Goal: Task Accomplishment & Management: Use online tool/utility

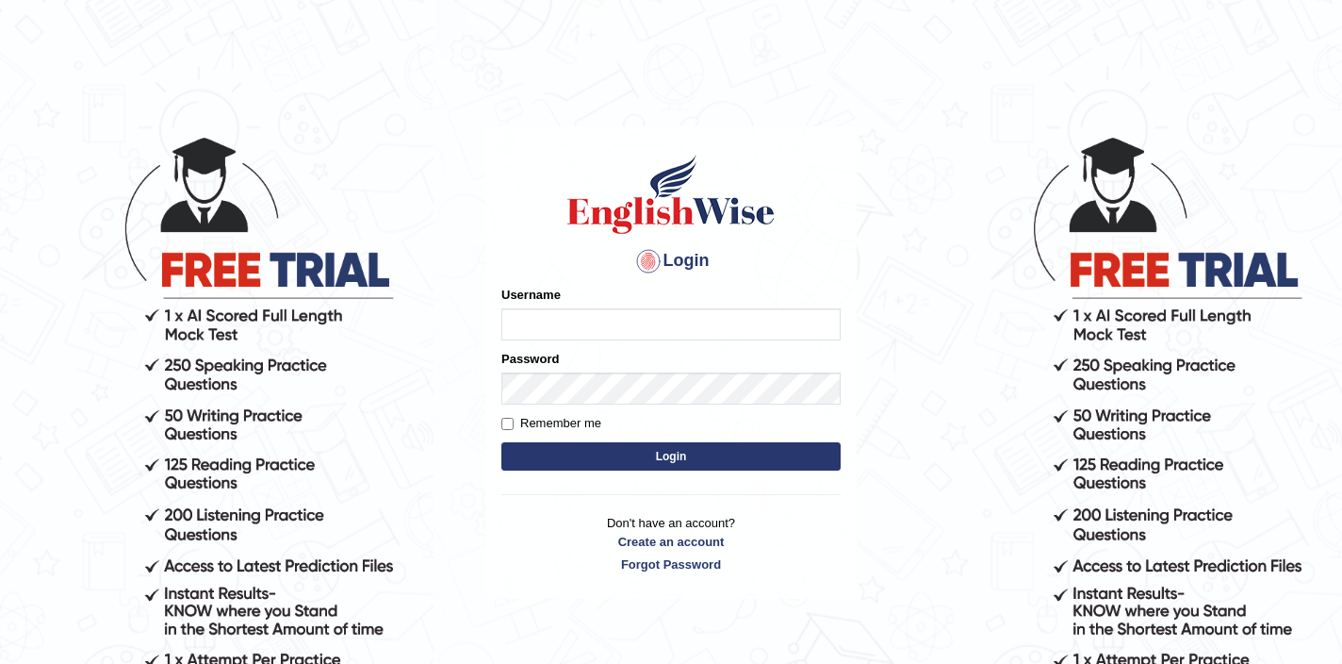
type input "0449099195"
click at [577, 415] on label "Remember me" at bounding box center [551, 423] width 100 height 19
click at [514, 418] on input "Remember me" at bounding box center [507, 424] width 12 height 12
checkbox input "true"
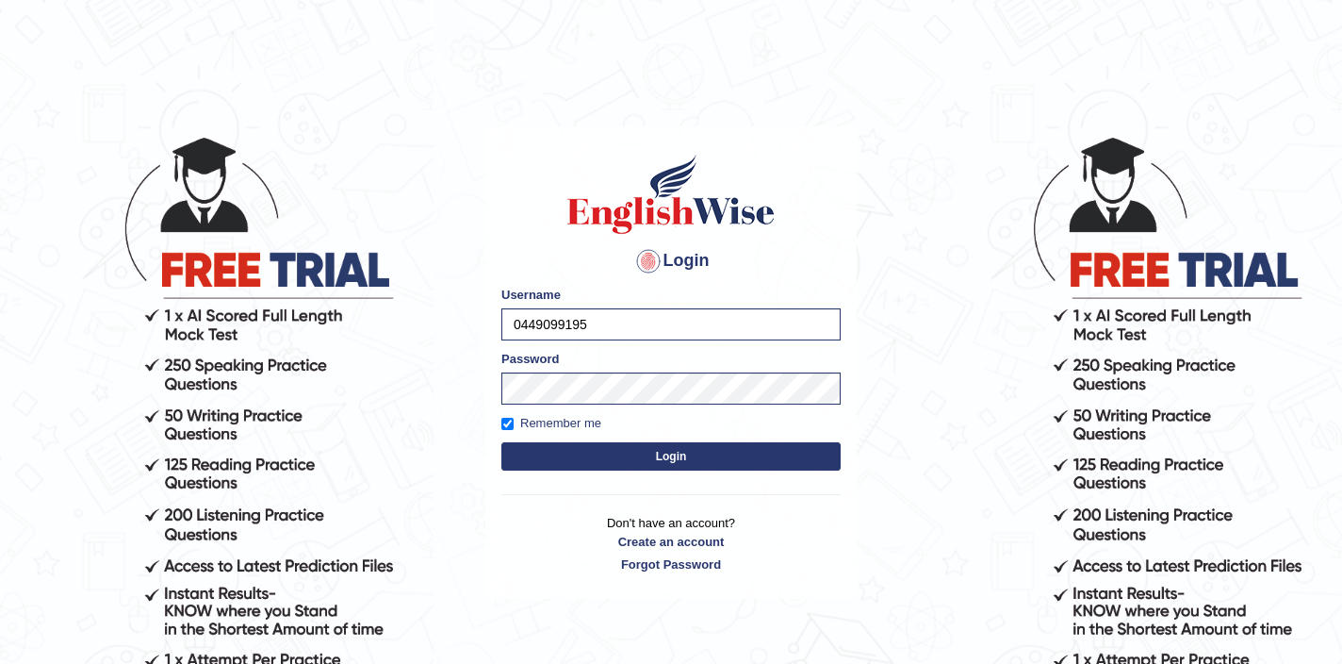
click at [589, 460] on button "Login" at bounding box center [670, 456] width 339 height 28
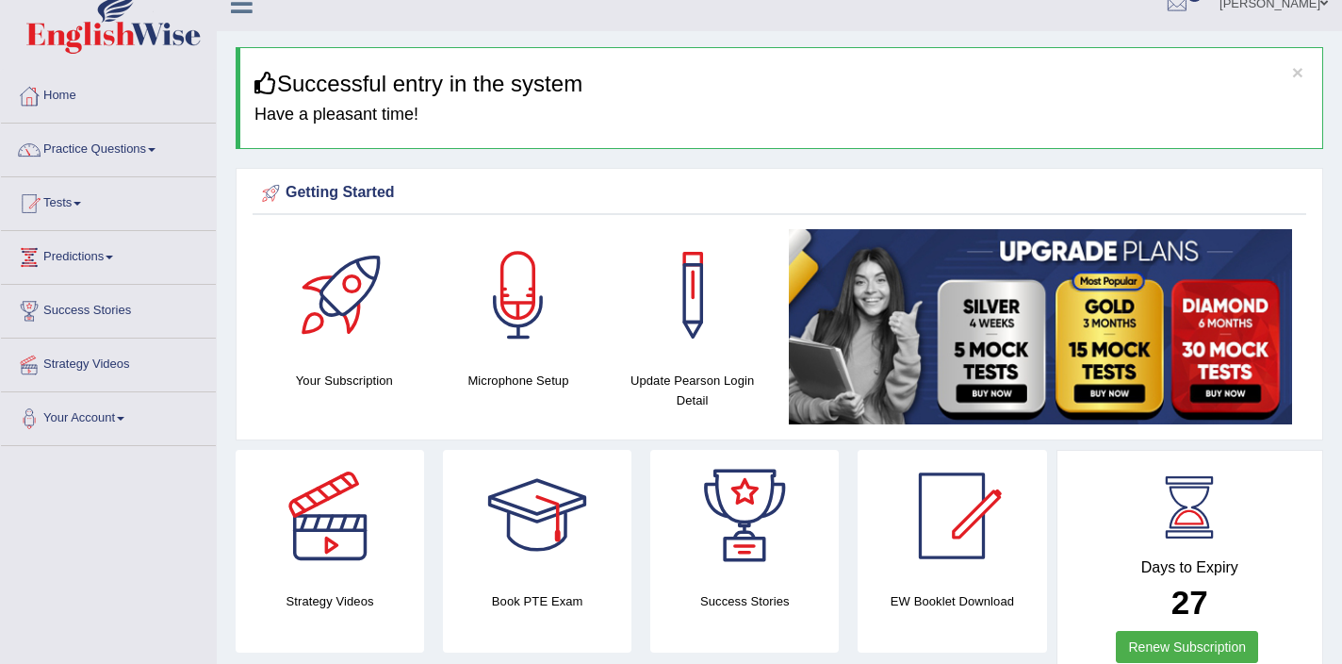
scroll to position [3, 0]
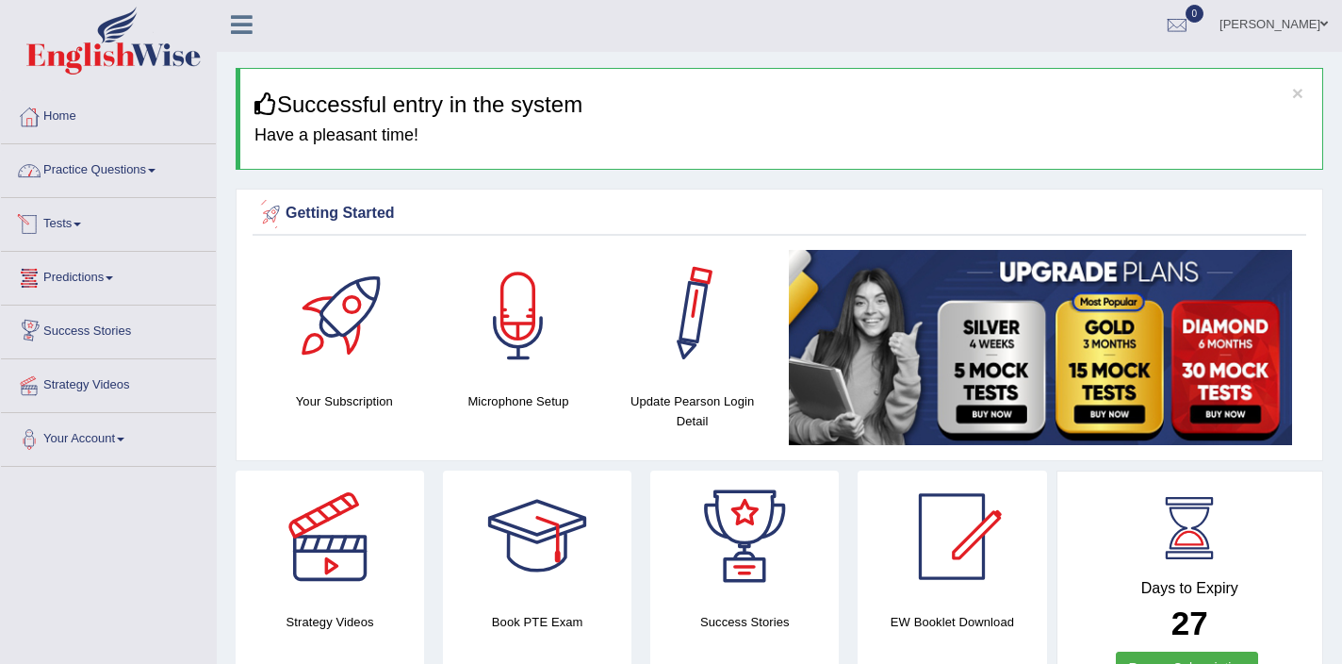
click at [94, 166] on link "Practice Questions" at bounding box center [108, 167] width 215 height 47
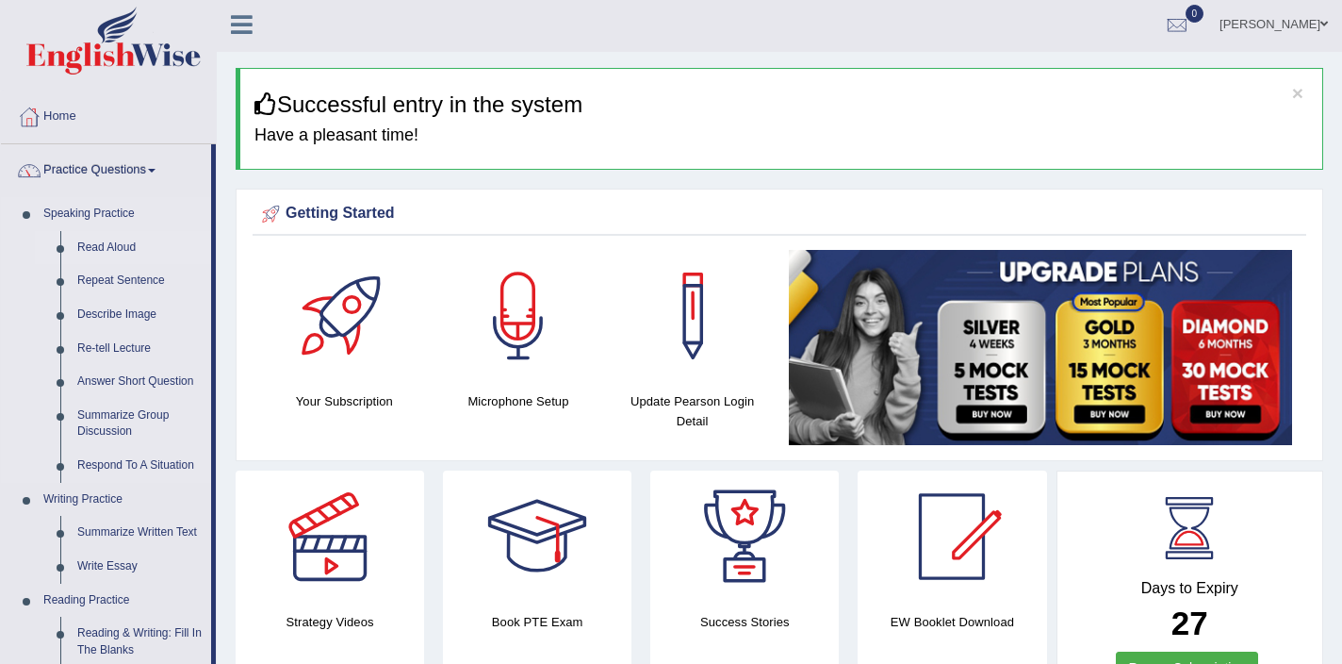
click at [108, 249] on link "Read Aloud" at bounding box center [140, 248] width 142 height 34
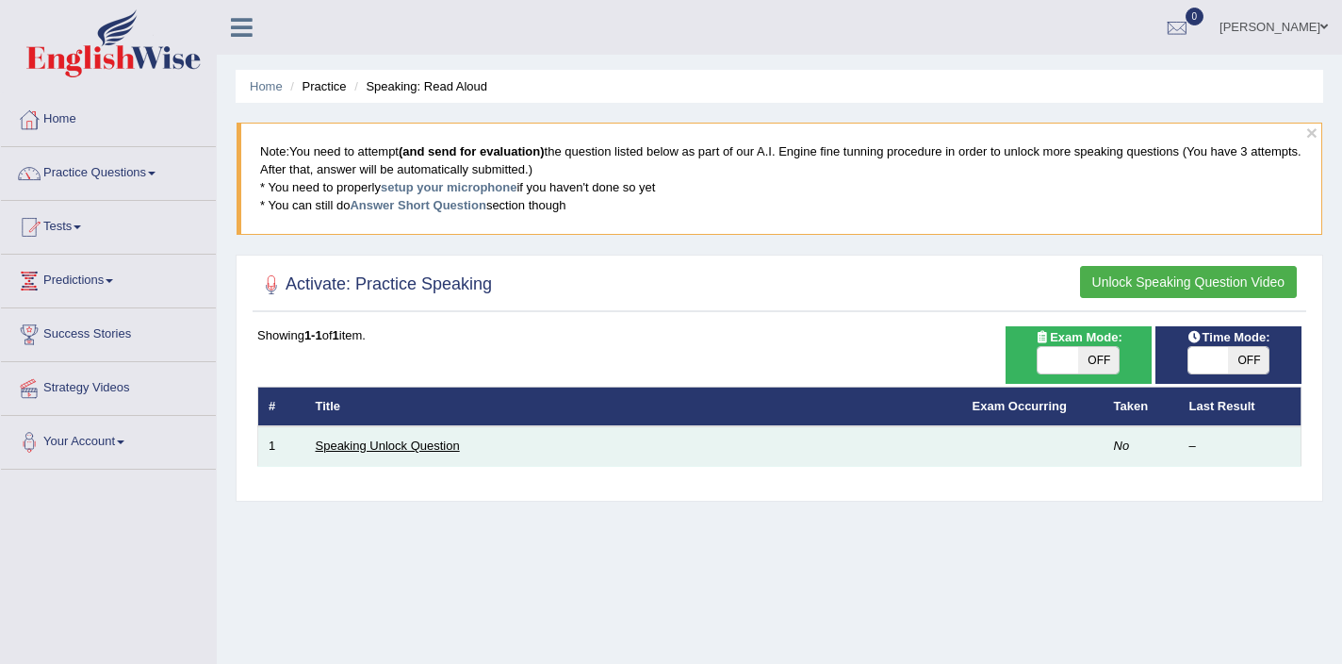
click at [373, 448] on link "Speaking Unlock Question" at bounding box center [388, 445] width 144 height 14
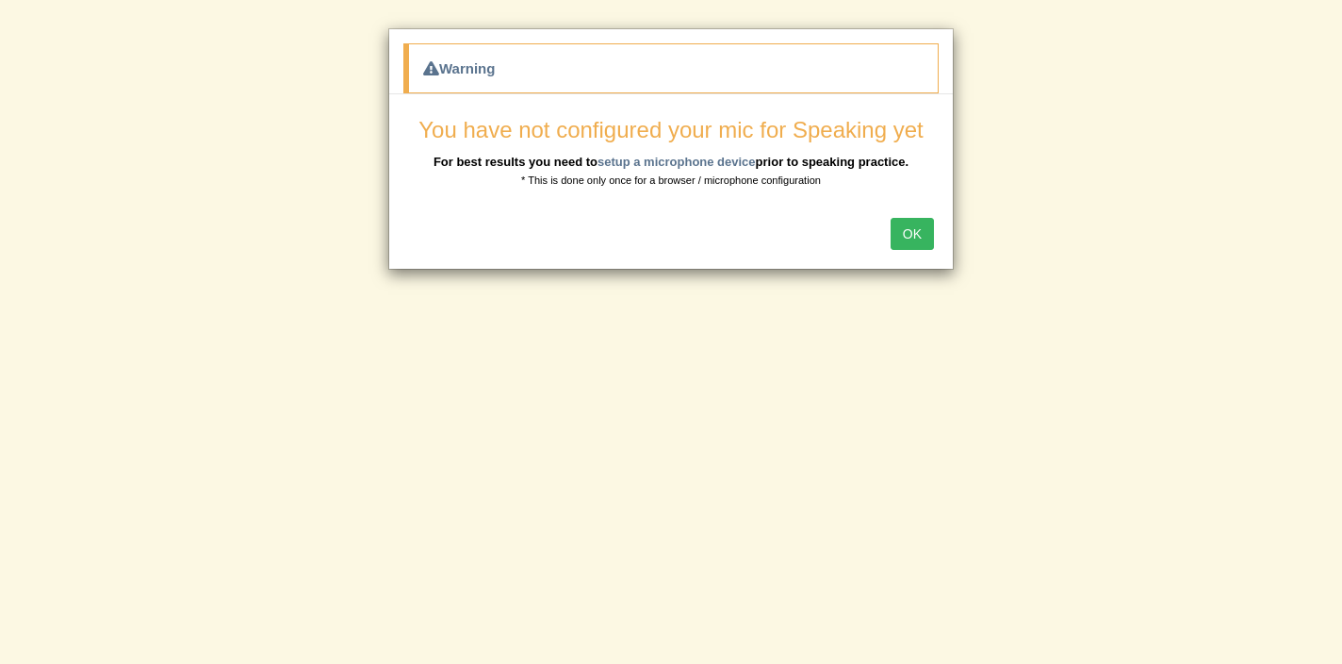
click at [907, 232] on button "OK" at bounding box center [912, 234] width 43 height 32
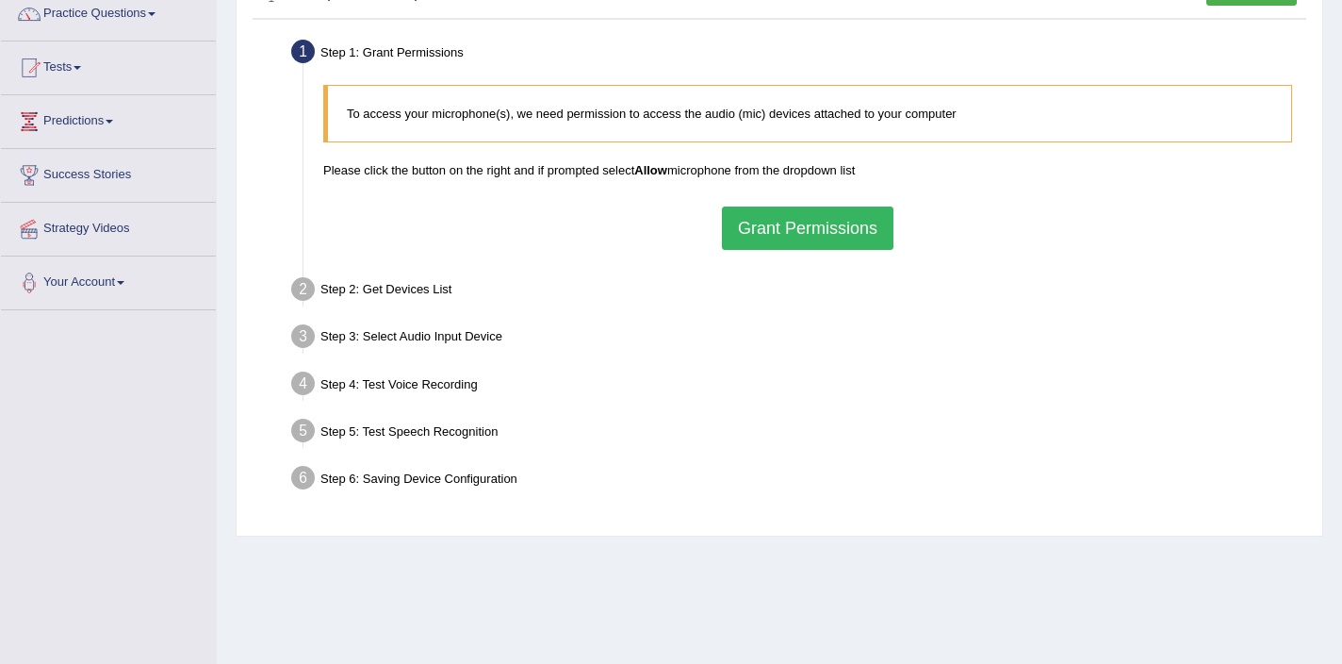
scroll to position [162, 0]
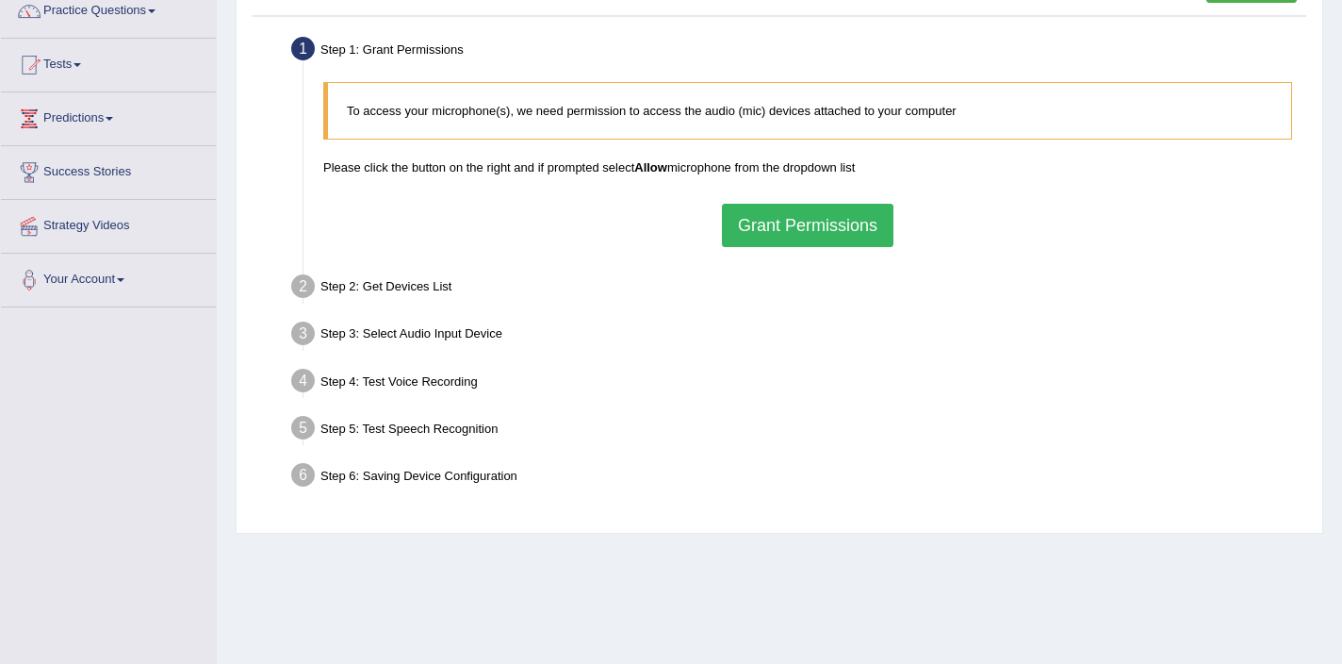
click at [800, 238] on button "Grant Permissions" at bounding box center [808, 225] width 172 height 43
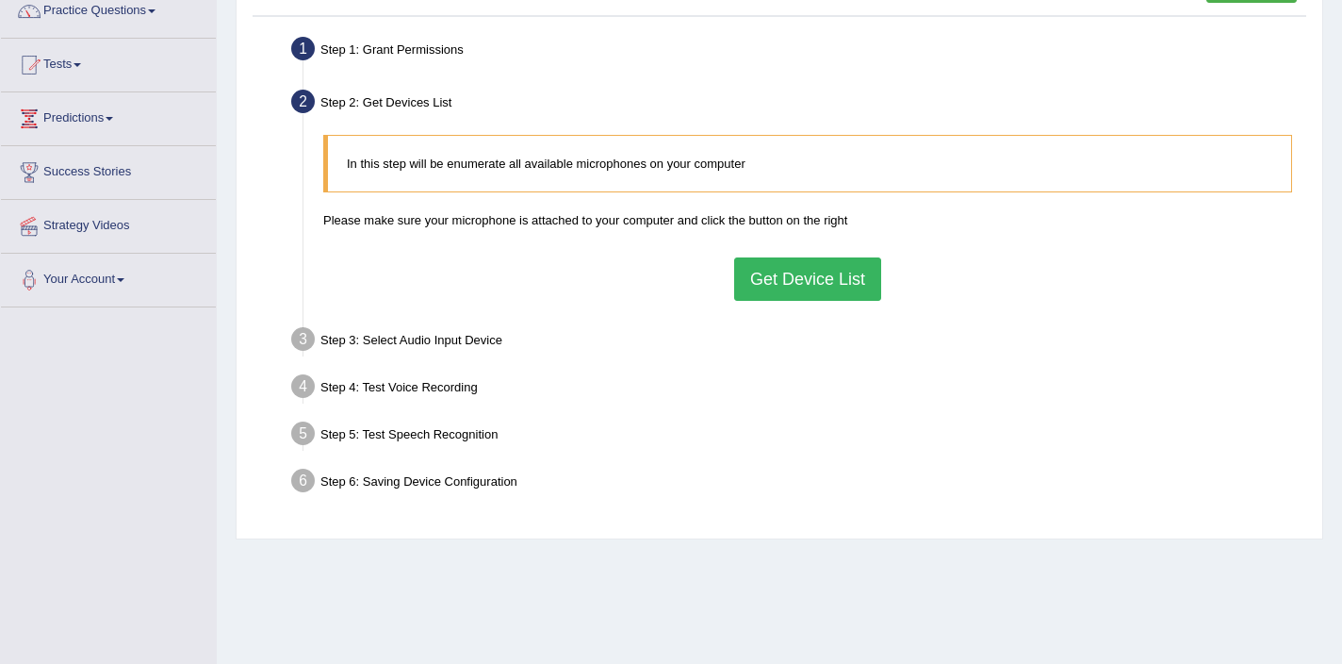
click at [764, 288] on button "Get Device List" at bounding box center [807, 278] width 147 height 43
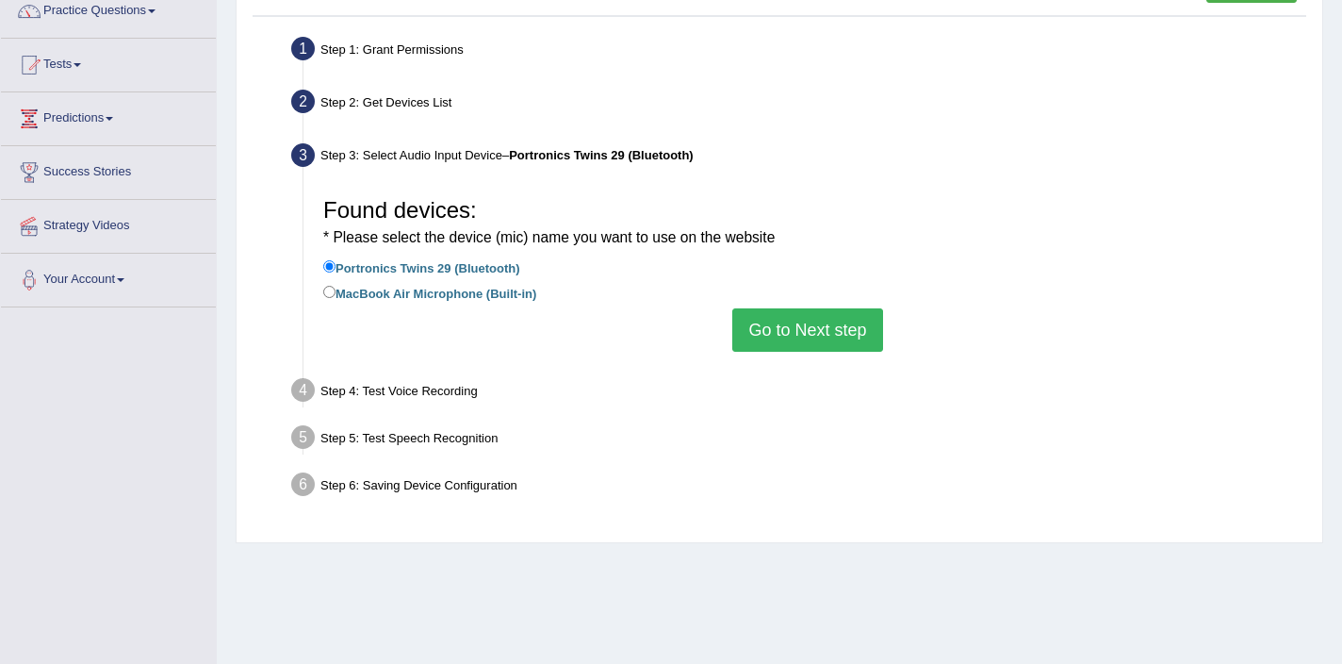
click at [761, 342] on button "Go to Next step" at bounding box center [807, 329] width 150 height 43
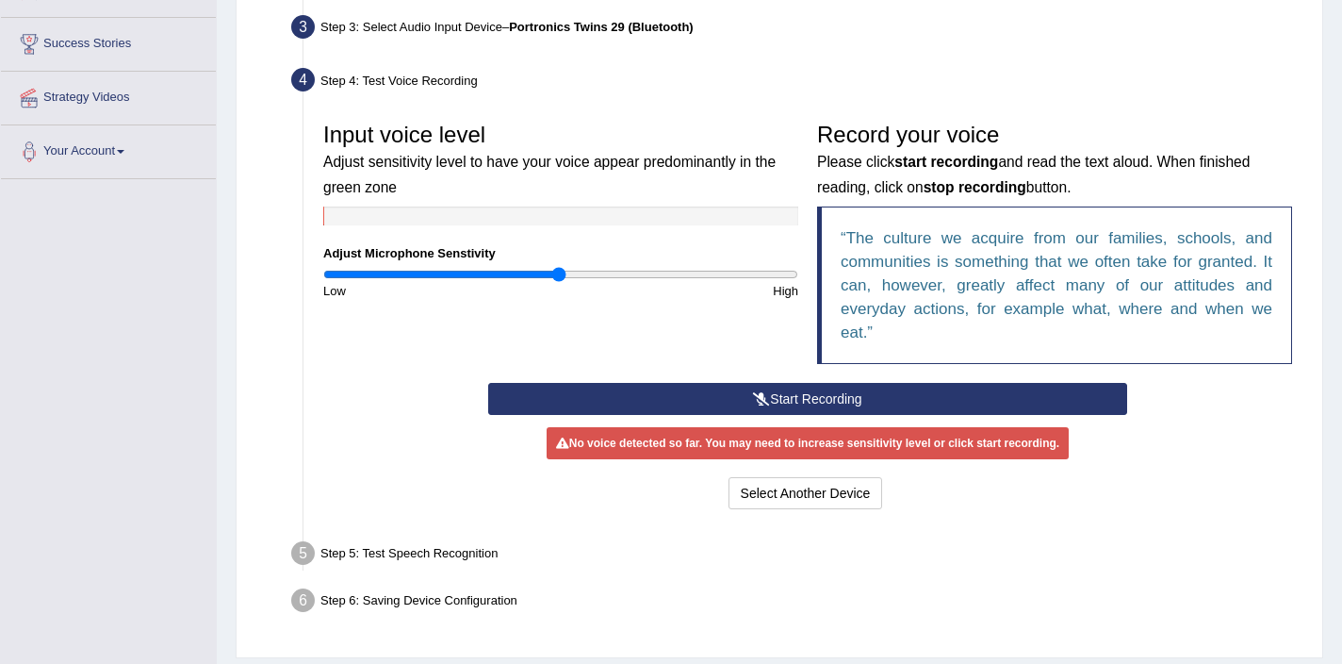
scroll to position [294, 0]
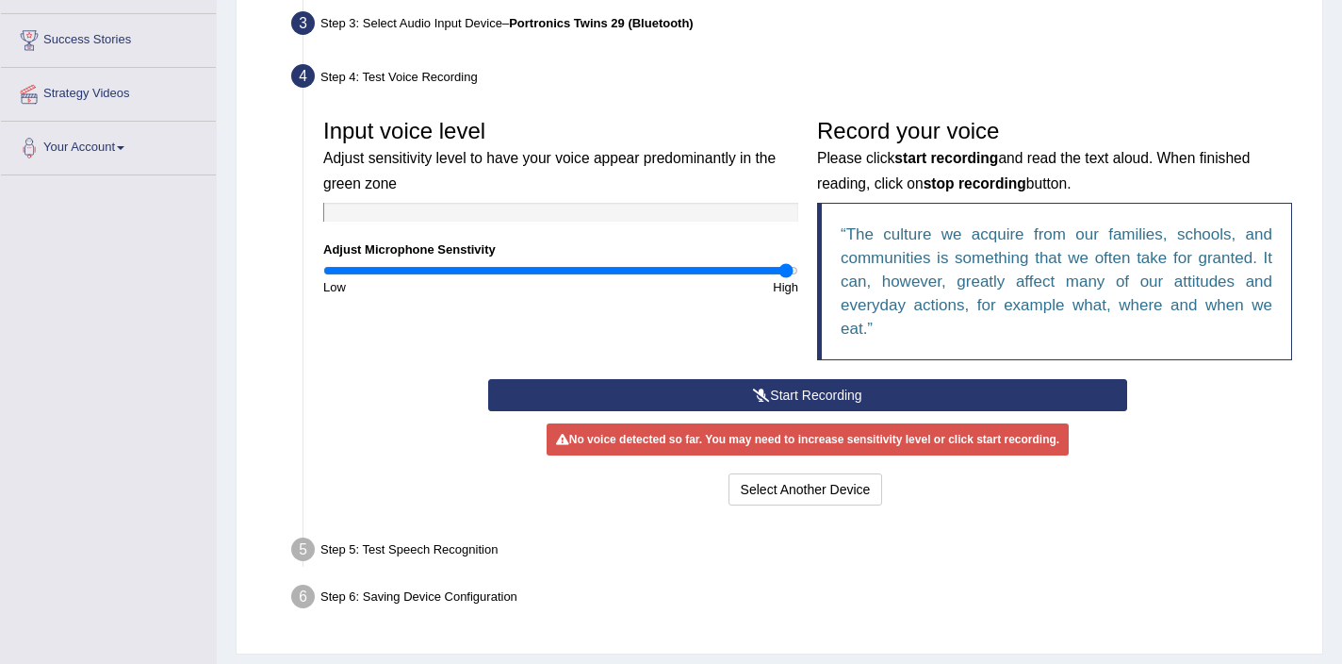
drag, startPoint x: 562, startPoint y: 272, endPoint x: 786, endPoint y: 271, distance: 224.4
click at [786, 271] on input "range" at bounding box center [560, 270] width 475 height 15
click at [790, 278] on div "High" at bounding box center [684, 287] width 247 height 18
drag, startPoint x: 786, startPoint y: 273, endPoint x: 800, endPoint y: 273, distance: 14.1
click at [798, 273] on input "range" at bounding box center [560, 270] width 475 height 15
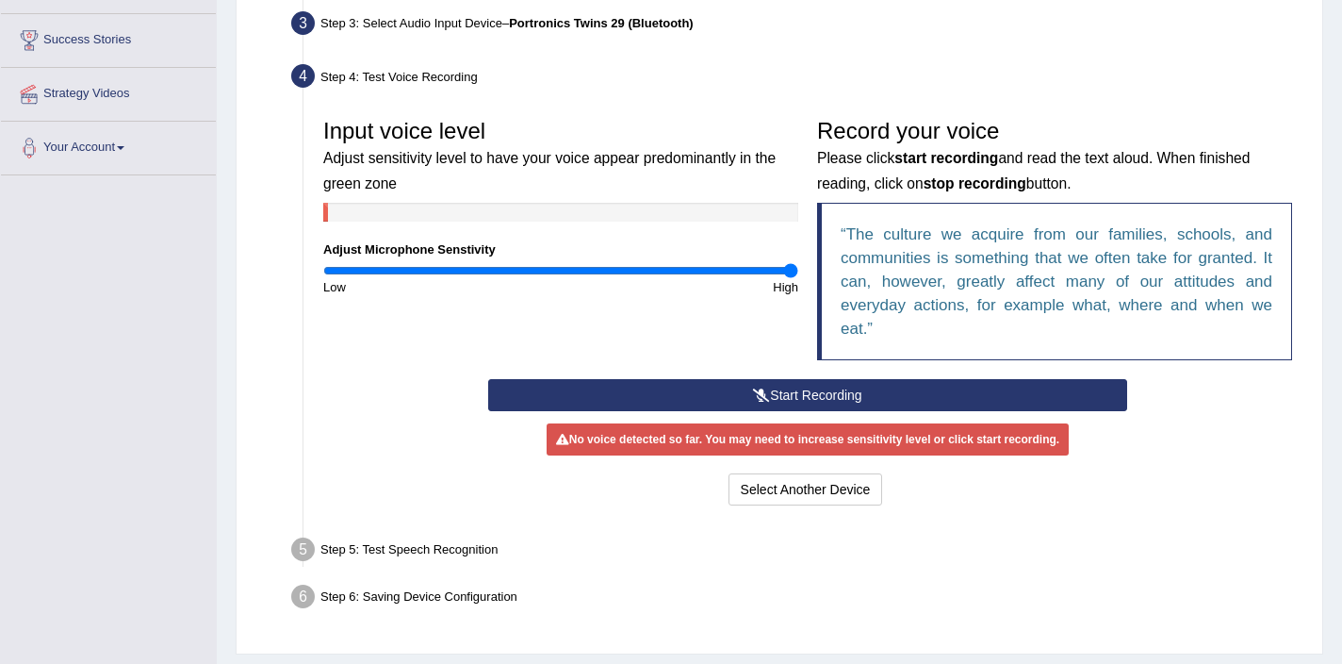
click at [419, 554] on div "Step 5: Test Speech Recognition" at bounding box center [798, 552] width 1031 height 41
click at [781, 497] on button "Select Another Device" at bounding box center [806, 489] width 155 height 32
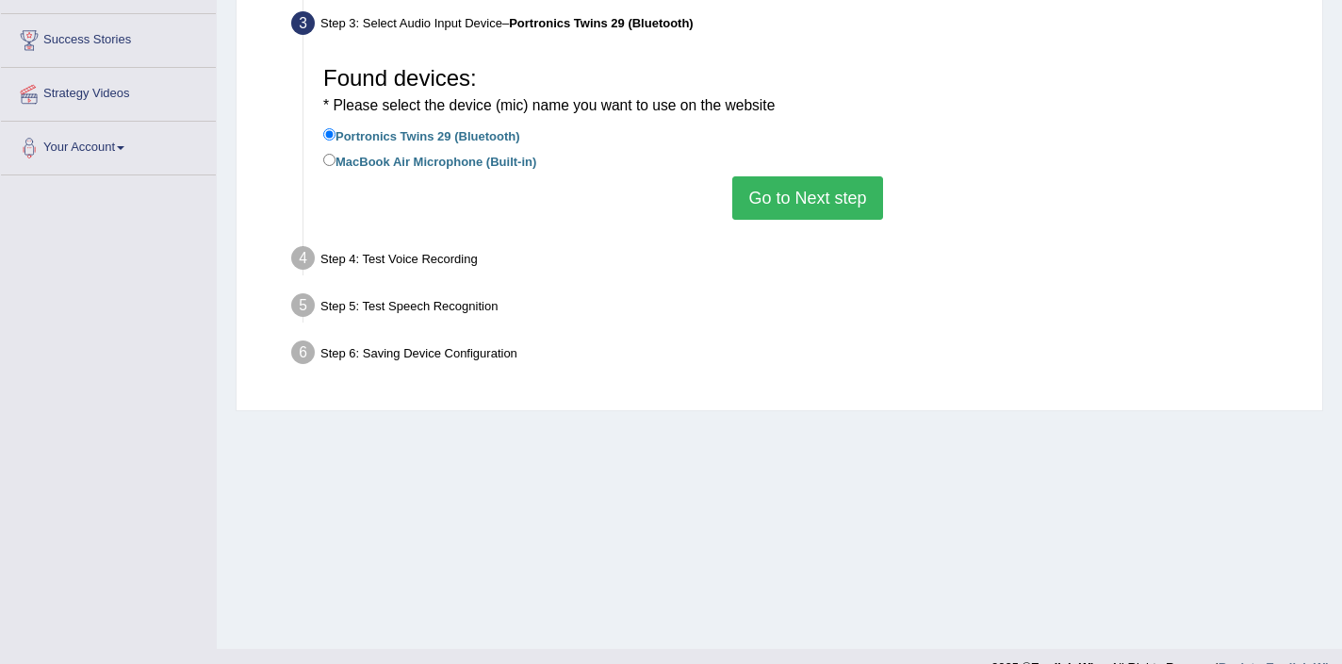
click at [781, 195] on button "Go to Next step" at bounding box center [807, 197] width 150 height 43
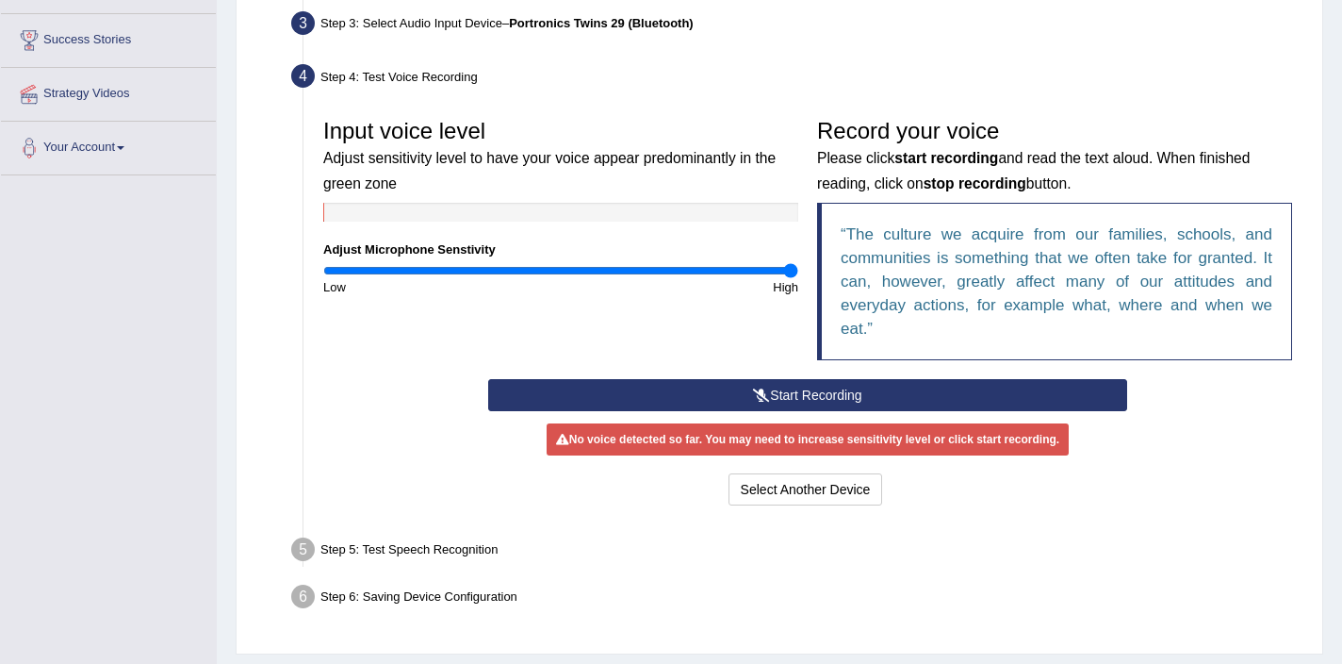
click at [580, 283] on div "High" at bounding box center [684, 287] width 247 height 18
click at [504, 270] on input "range" at bounding box center [560, 270] width 475 height 15
click at [394, 272] on input "range" at bounding box center [560, 270] width 475 height 15
click at [356, 269] on input "range" at bounding box center [560, 270] width 475 height 15
click at [794, 271] on input "range" at bounding box center [560, 270] width 475 height 15
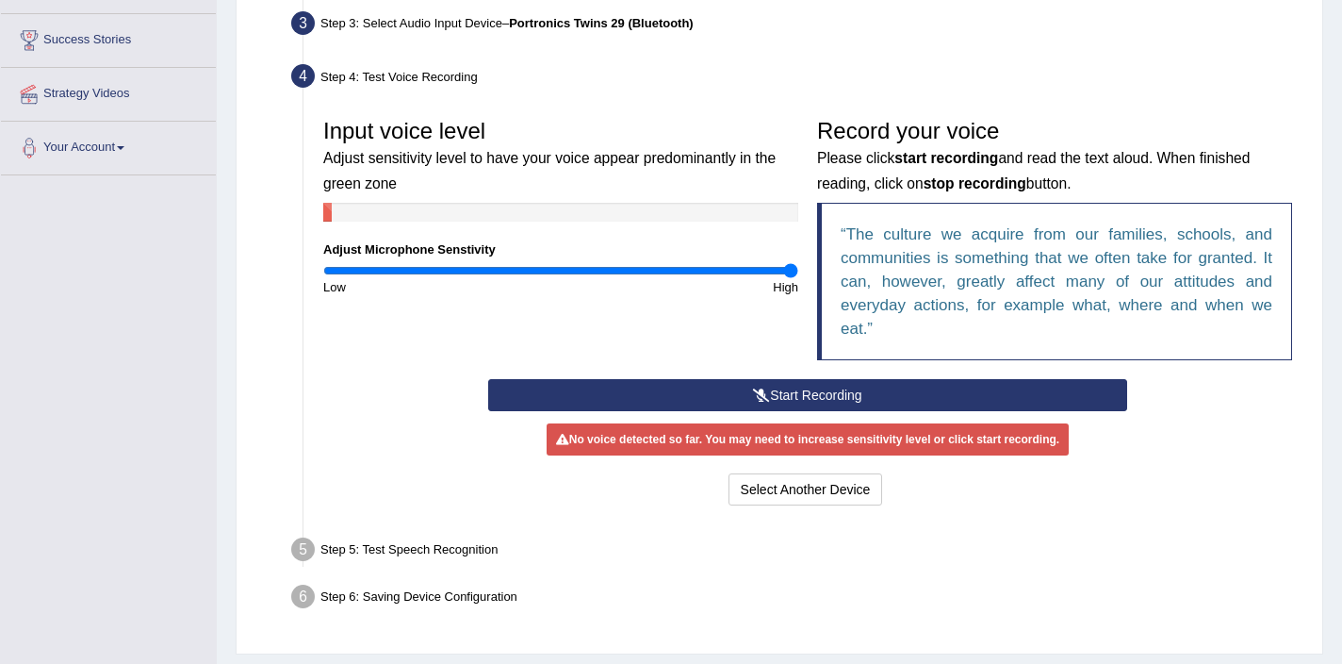
click at [803, 394] on button "Start Recording" at bounding box center [808, 395] width 640 height 32
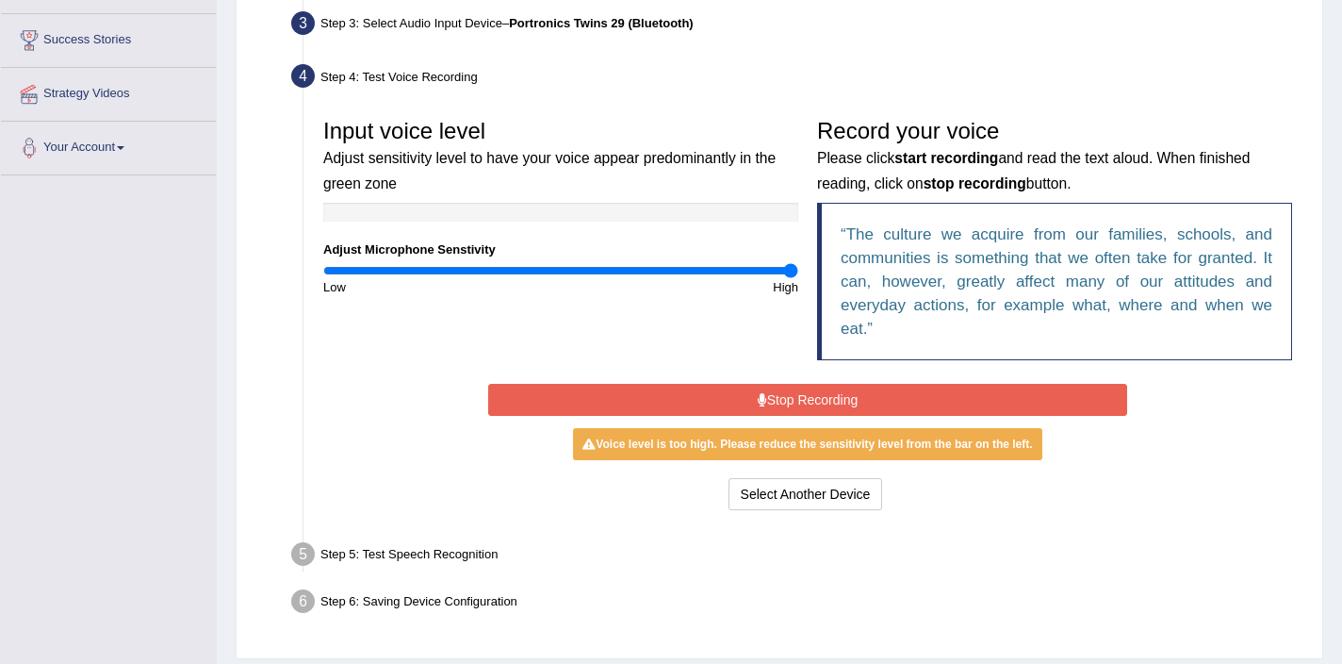
click at [804, 400] on button "Stop Recording" at bounding box center [808, 400] width 640 height 32
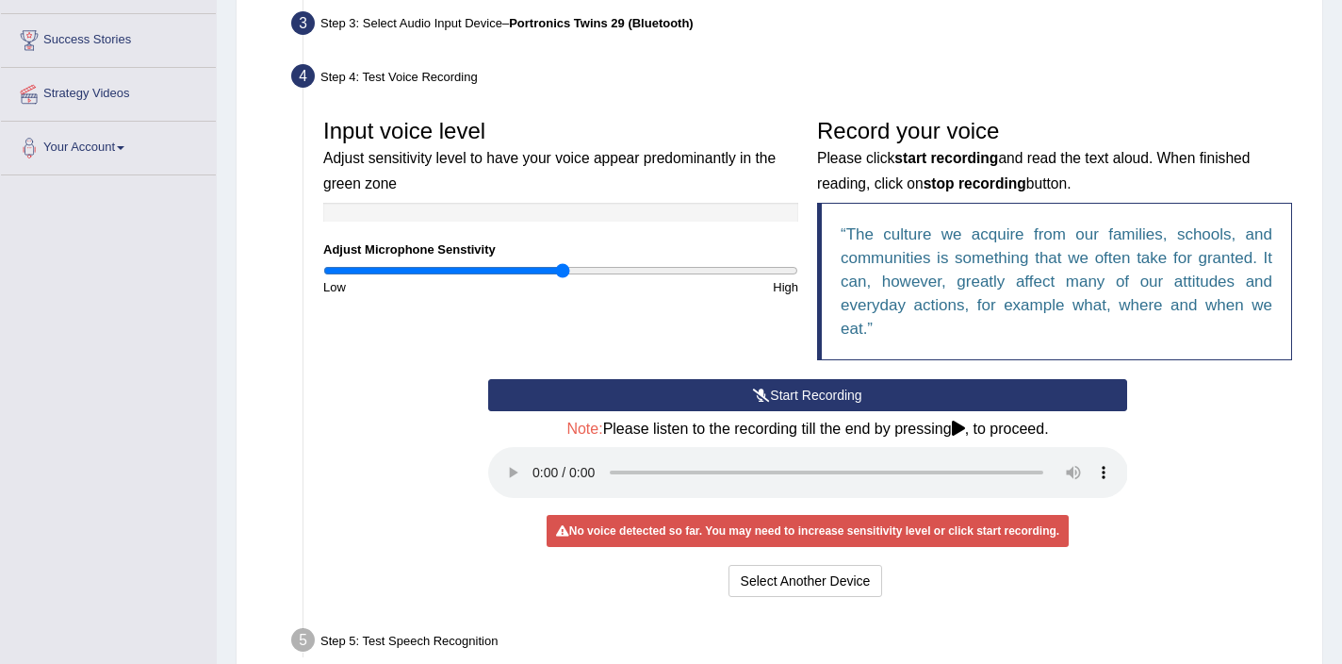
drag, startPoint x: 790, startPoint y: 270, endPoint x: 561, endPoint y: 288, distance: 229.8
click at [561, 288] on div "Input voice level Adjust sensitivity level to have your voice appear predominan…" at bounding box center [561, 202] width 494 height 187
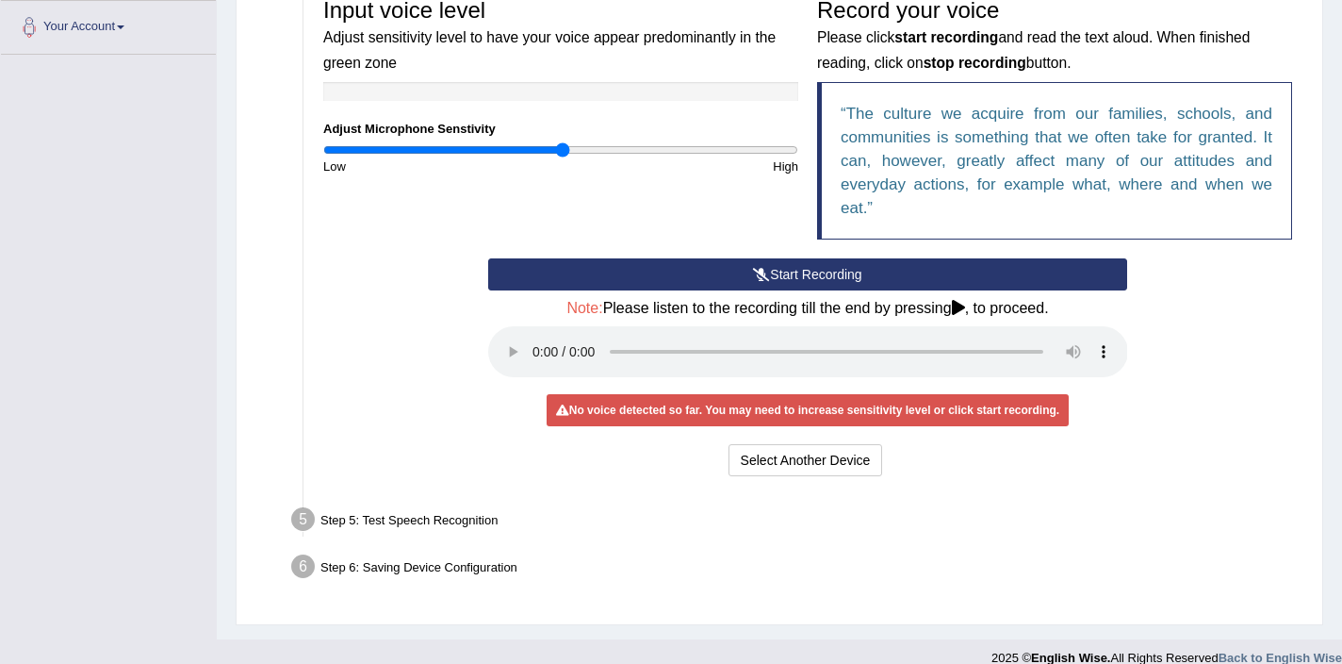
scroll to position [437, 0]
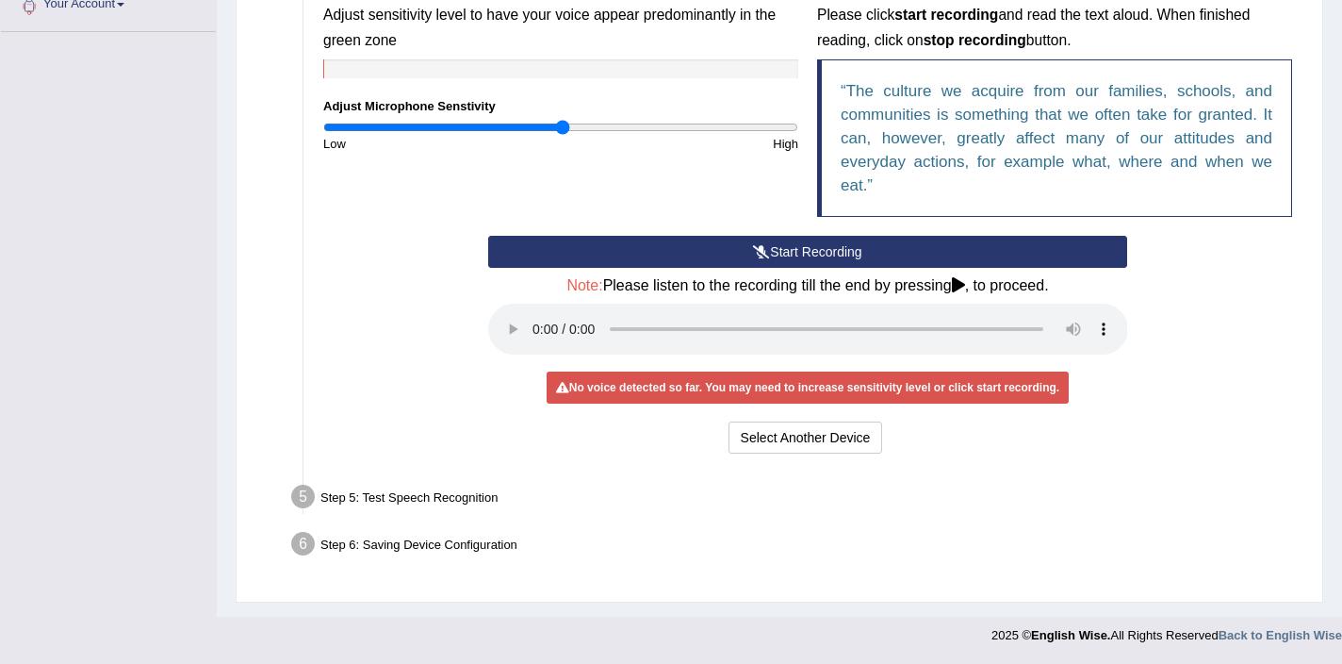
click at [456, 493] on div "Step 5: Test Speech Recognition" at bounding box center [798, 499] width 1031 height 41
drag, startPoint x: 559, startPoint y: 128, endPoint x: 530, endPoint y: 127, distance: 29.2
click at [530, 127] on input "range" at bounding box center [560, 127] width 475 height 15
drag, startPoint x: 530, startPoint y: 123, endPoint x: 540, endPoint y: 123, distance: 10.4
type input "0.92"
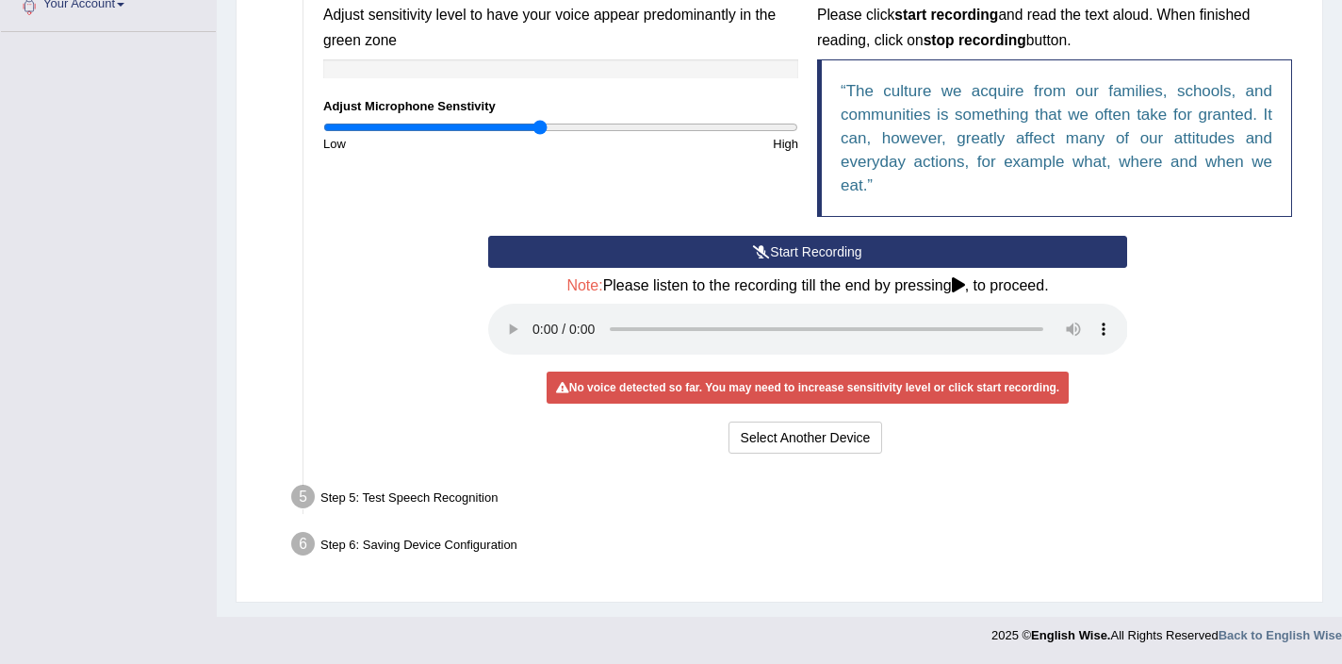
click at [540, 123] on input "range" at bounding box center [560, 127] width 475 height 15
click at [932, 394] on div "No voice detected so far. You may need to increase sensitivity level or click s…" at bounding box center [808, 387] width 522 height 32
click at [1086, 378] on div "No voice detected so far. You may need to increase sensitivity level or click s…" at bounding box center [808, 387] width 640 height 18
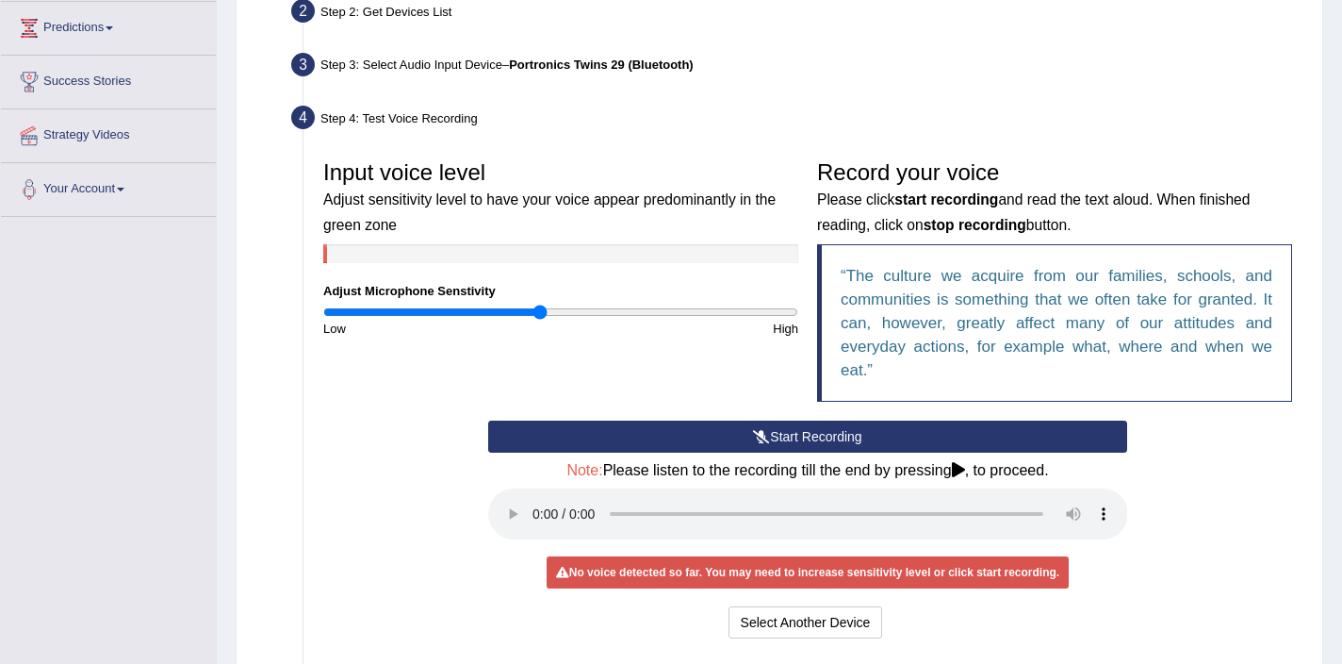
scroll to position [254, 0]
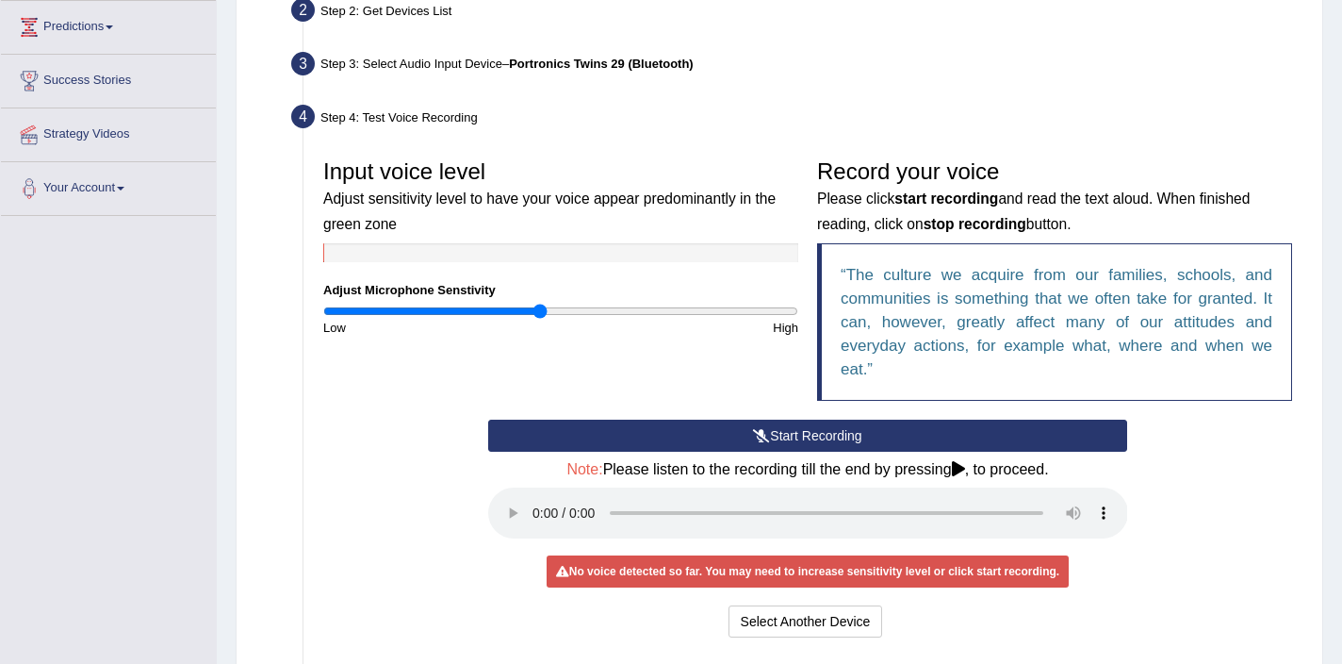
click at [438, 55] on div "Step 3: Select Audio Input Device – Portronics Twins 29 (Bluetooth)" at bounding box center [798, 66] width 1031 height 41
click at [441, 67] on div "Step 3: Select Audio Input Device – Portronics Twins 29 (Bluetooth)" at bounding box center [798, 66] width 1031 height 41
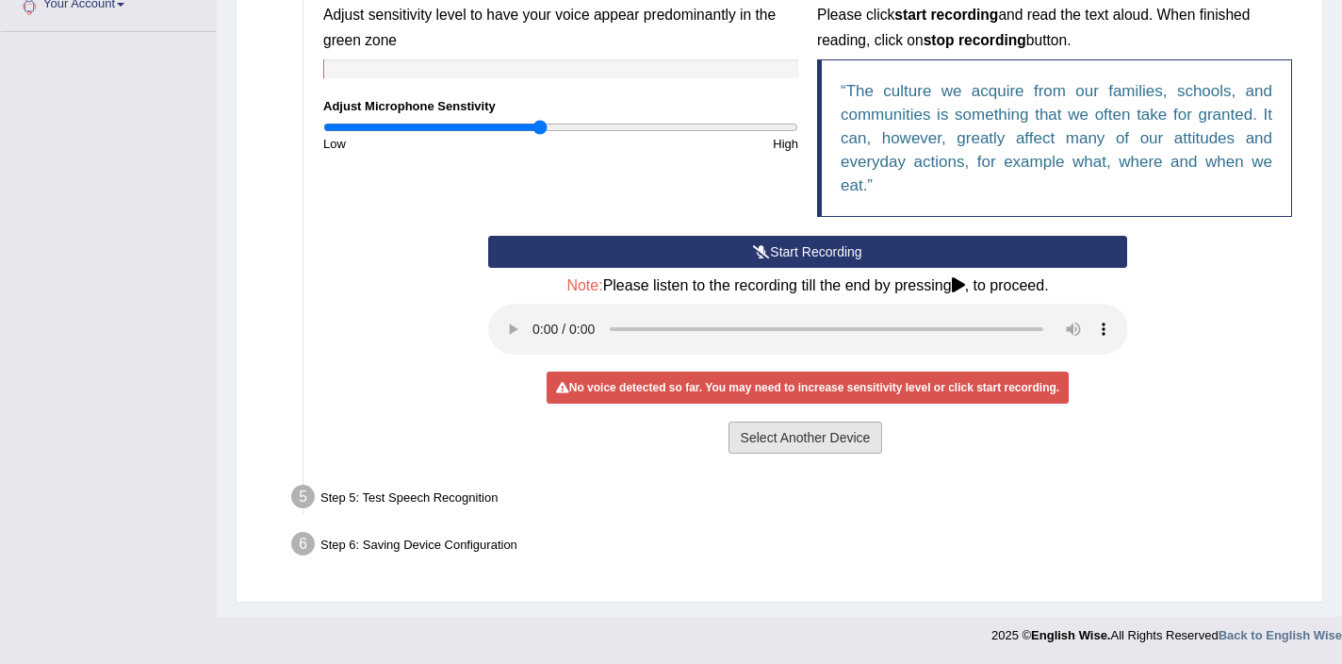
click at [786, 436] on button "Select Another Device" at bounding box center [806, 437] width 155 height 32
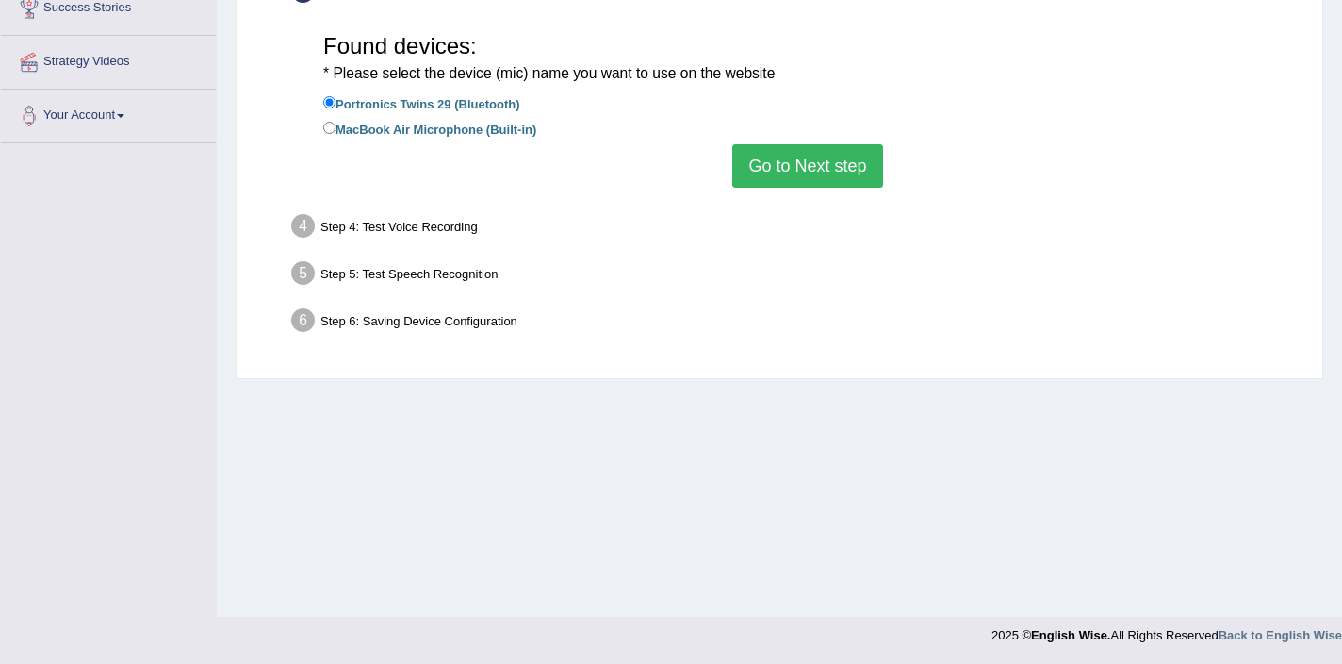
click at [487, 131] on label "MacBook Air Microphone (Built-in)" at bounding box center [429, 128] width 213 height 21
click at [336, 131] on input "MacBook Air Microphone (Built-in)" at bounding box center [329, 128] width 12 height 12
radio input "true"
click at [778, 177] on button "Go to Next step" at bounding box center [807, 165] width 150 height 43
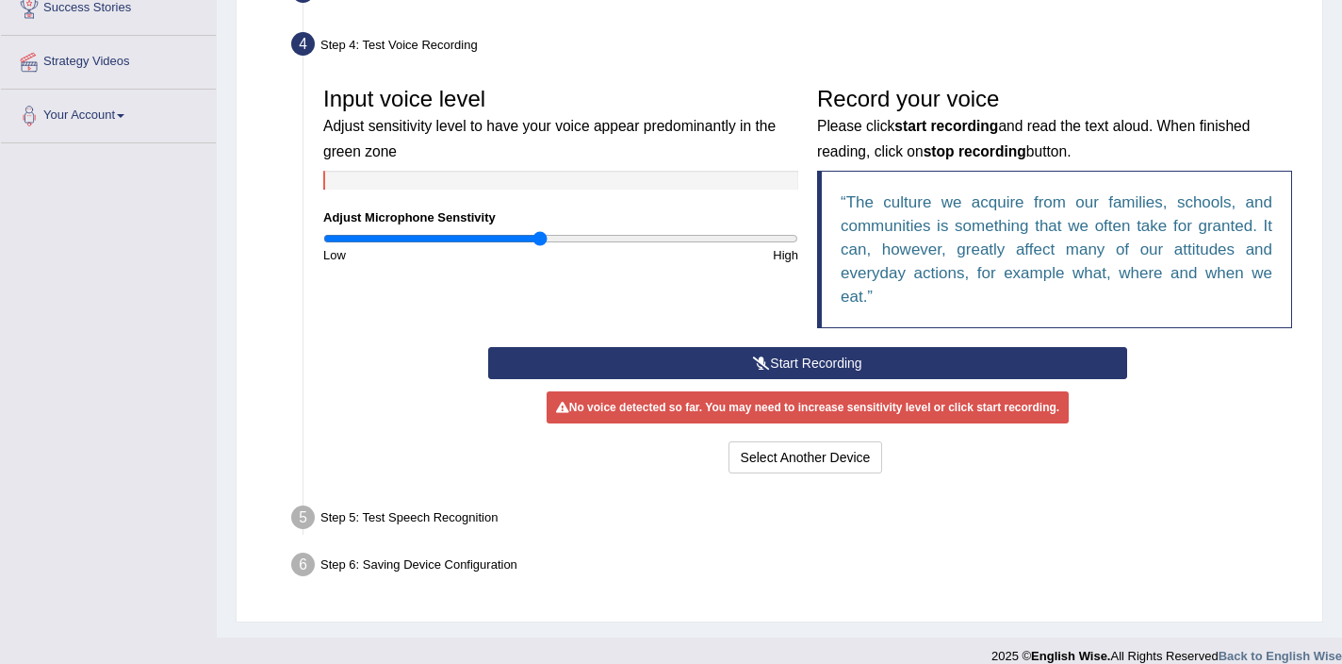
click at [730, 356] on button "Start Recording" at bounding box center [808, 363] width 640 height 32
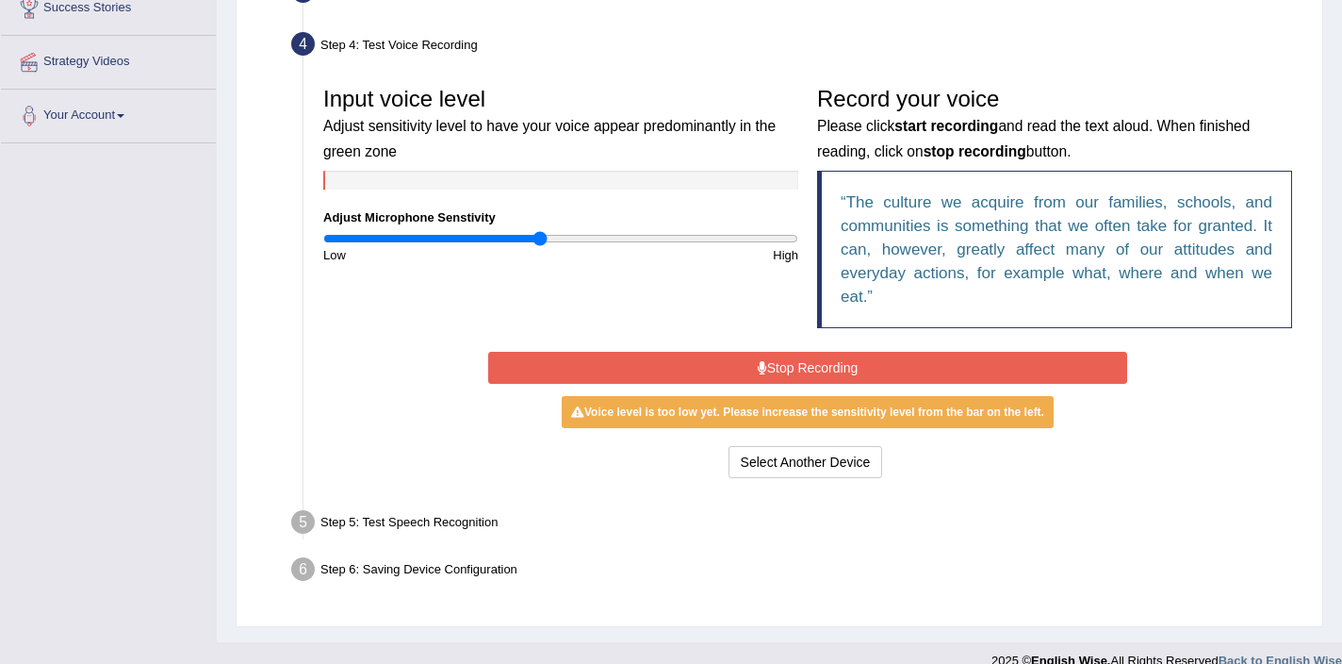
click at [729, 353] on button "Stop Recording" at bounding box center [808, 368] width 640 height 32
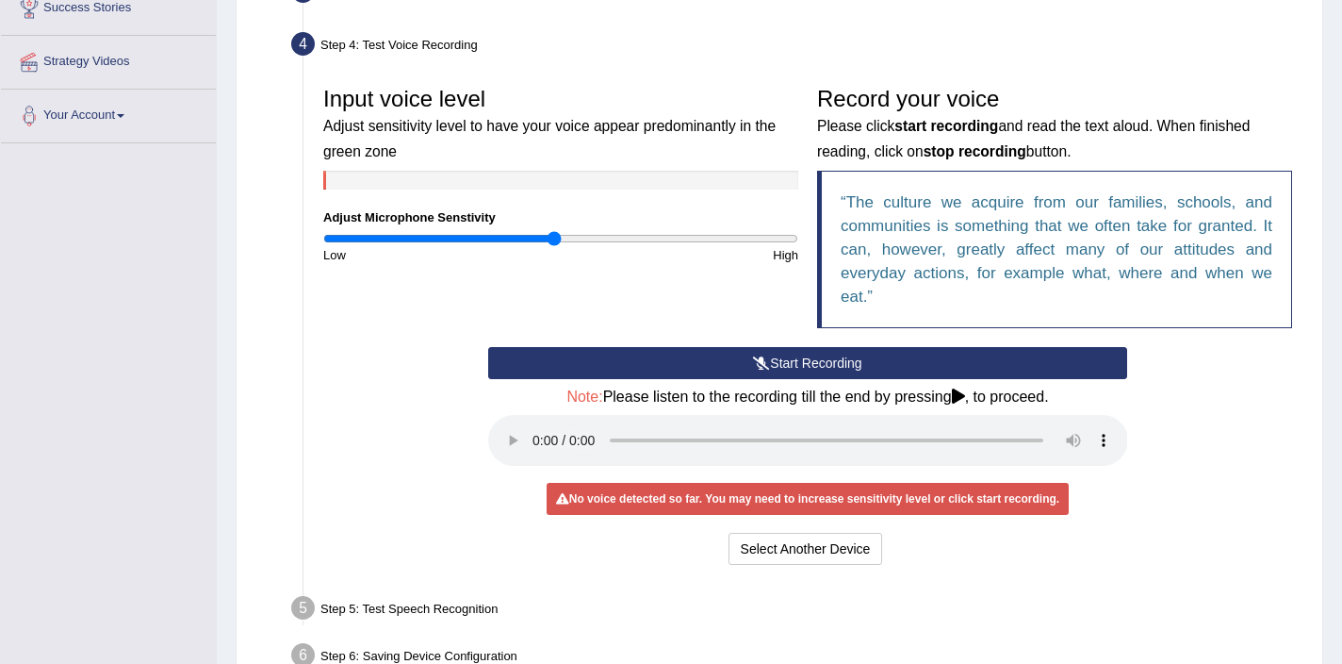
click at [552, 237] on input "range" at bounding box center [560, 238] width 475 height 15
click at [547, 238] on input "range" at bounding box center [560, 238] width 475 height 15
type input "1.04"
click at [567, 244] on input "range" at bounding box center [560, 238] width 475 height 15
